Goal: Information Seeking & Learning: Check status

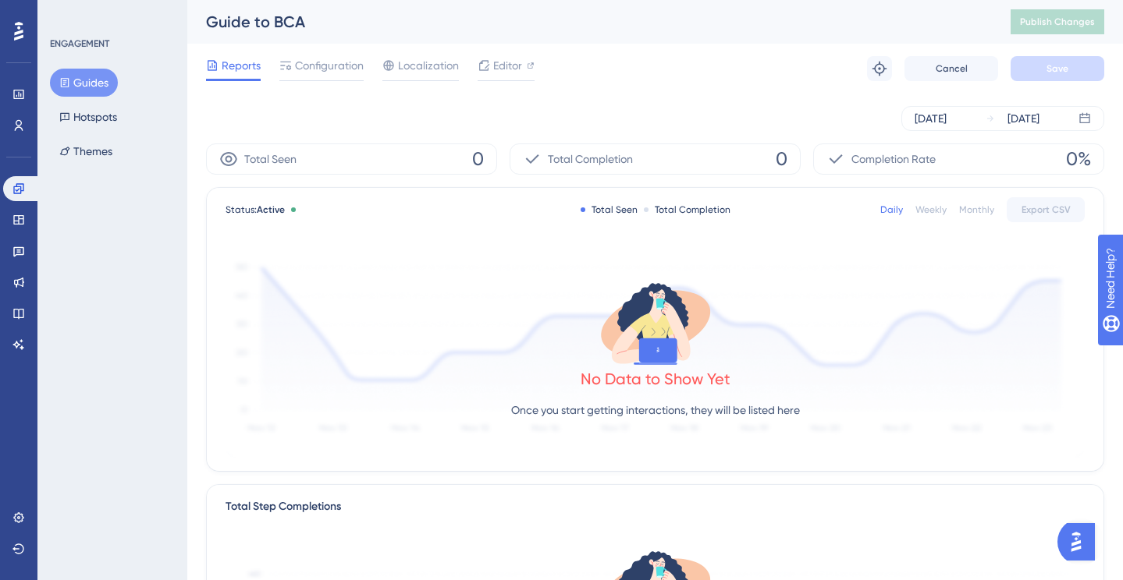
click at [381, 122] on div "[DATE] [DATE]" at bounding box center [655, 118] width 898 height 25
click at [85, 80] on button "Guides" at bounding box center [84, 83] width 68 height 28
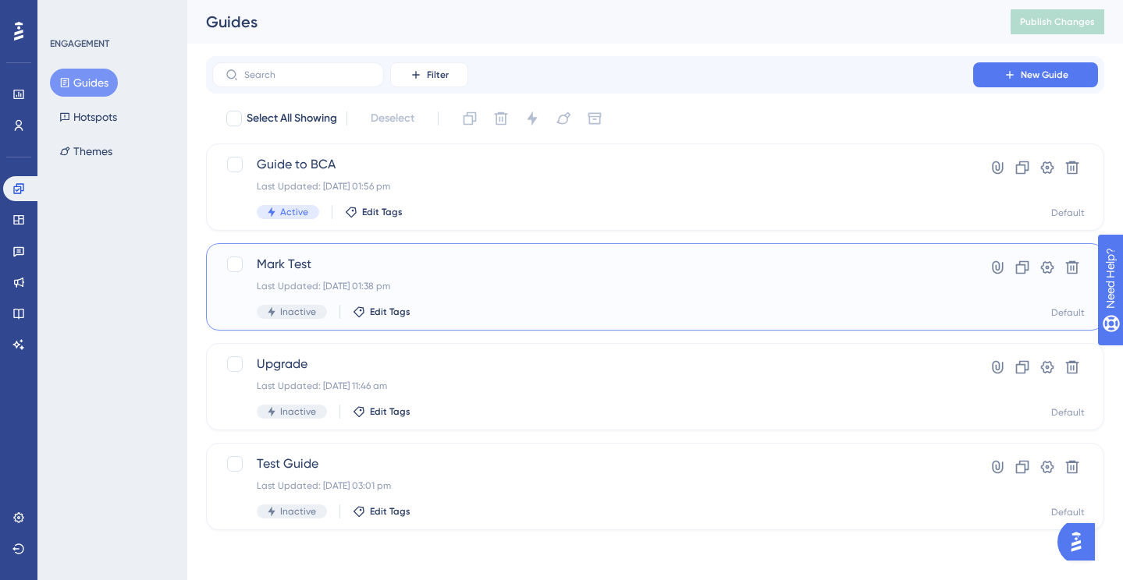
click at [452, 259] on span "Mark Test" at bounding box center [593, 264] width 672 height 19
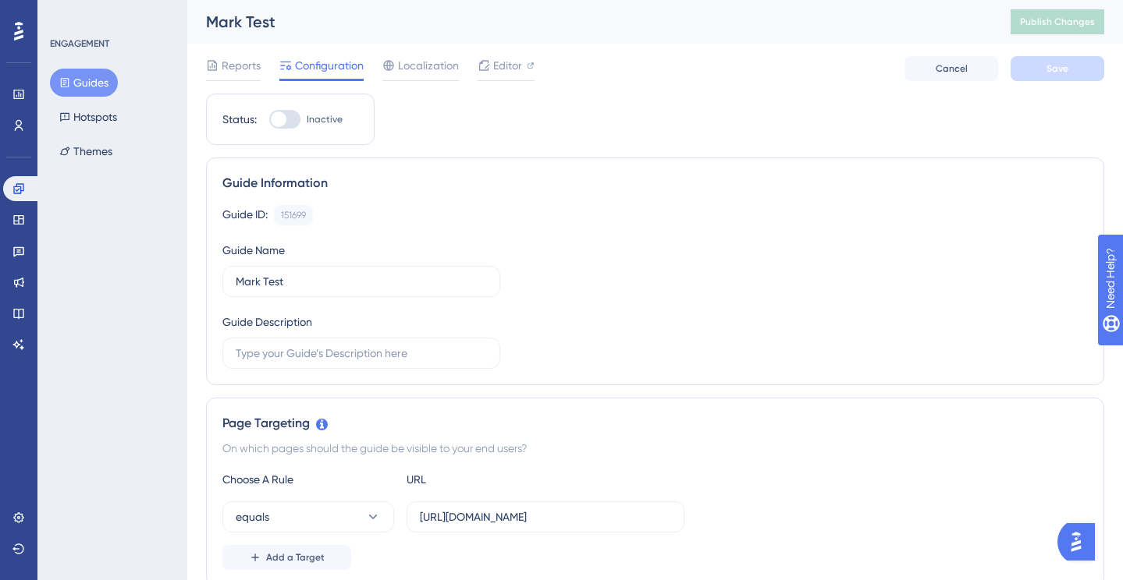
click at [89, 83] on button "Guides" at bounding box center [84, 83] width 68 height 28
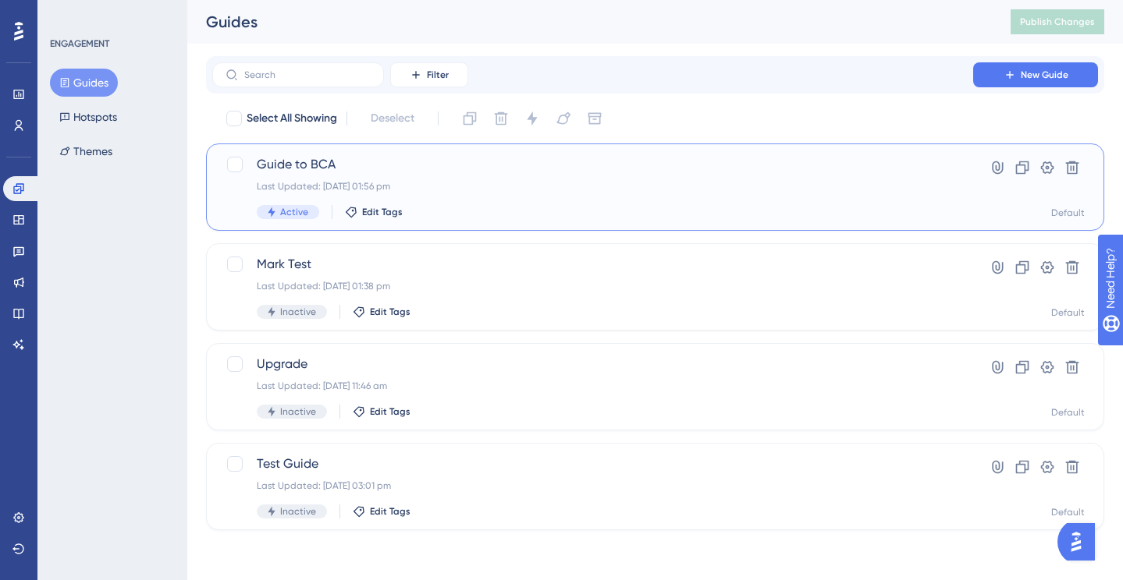
click at [339, 161] on span "Guide to BCA" at bounding box center [593, 164] width 672 height 19
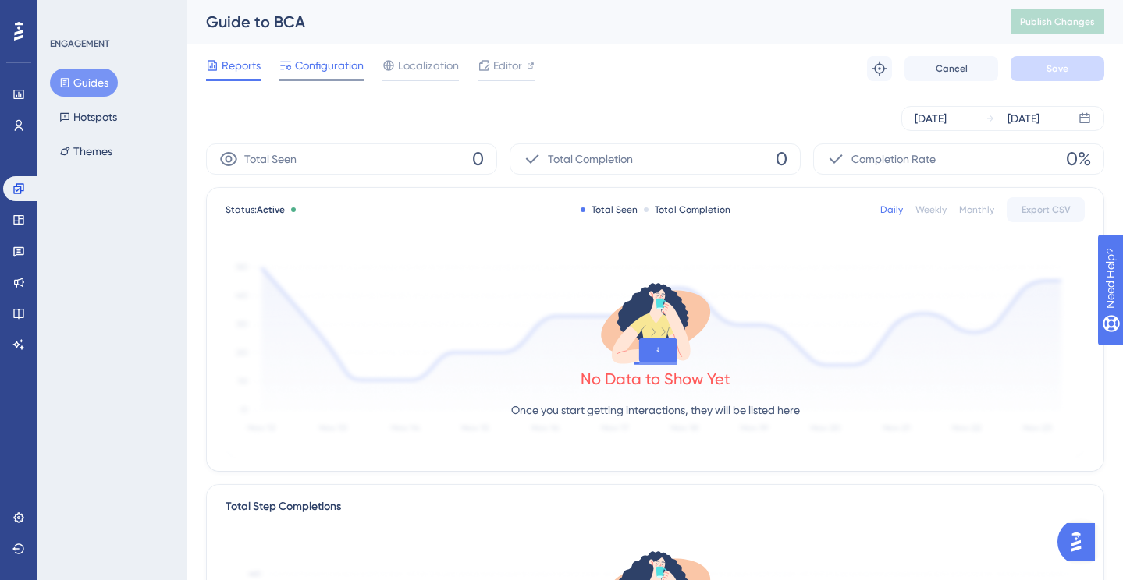
click at [314, 76] on div "Configuration" at bounding box center [321, 68] width 84 height 25
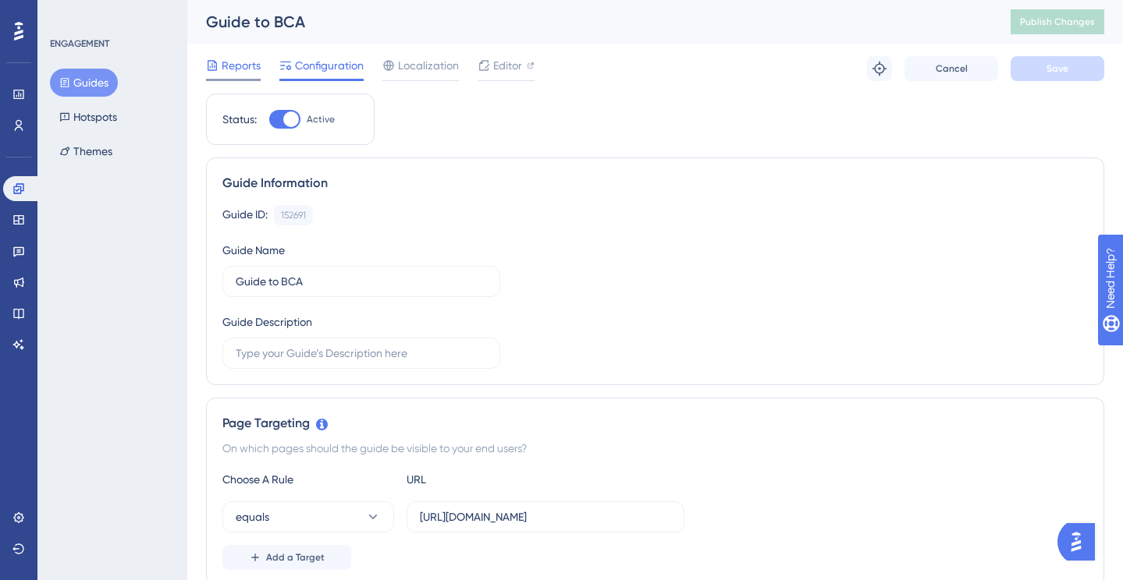
click at [225, 74] on span "Reports" at bounding box center [241, 65] width 39 height 19
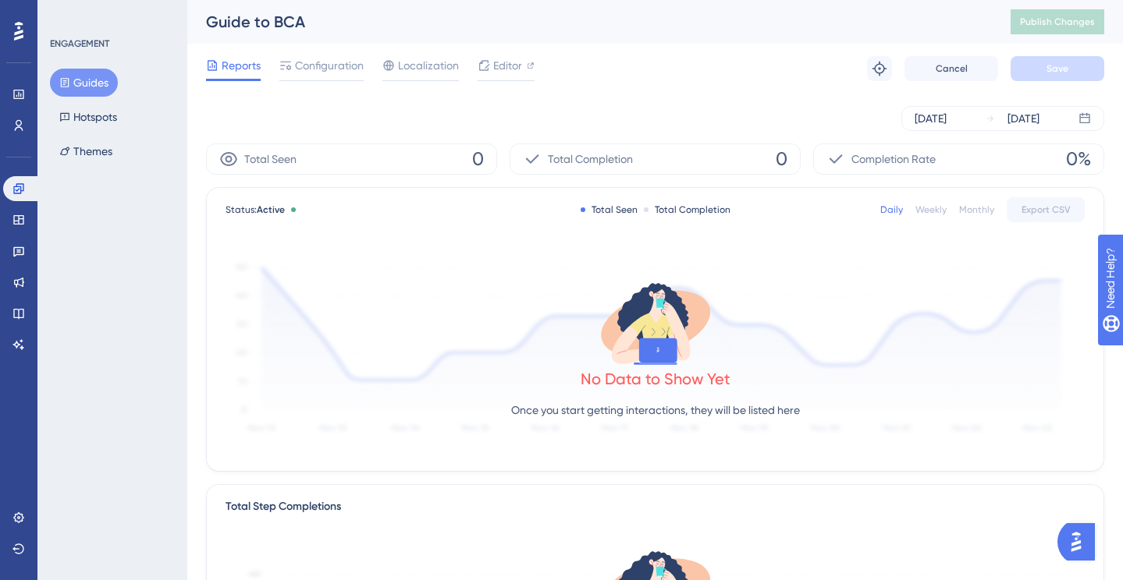
click at [887, 210] on div "Daily" at bounding box center [891, 210] width 23 height 12
click at [926, 164] on span "Completion Rate" at bounding box center [893, 159] width 84 height 19
